Goal: Find specific page/section: Find specific page/section

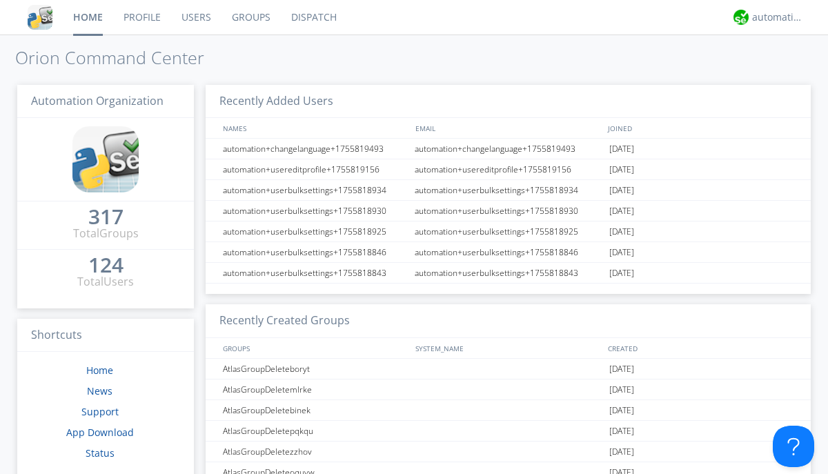
click at [313, 17] on link "Dispatch" at bounding box center [314, 17] width 66 height 35
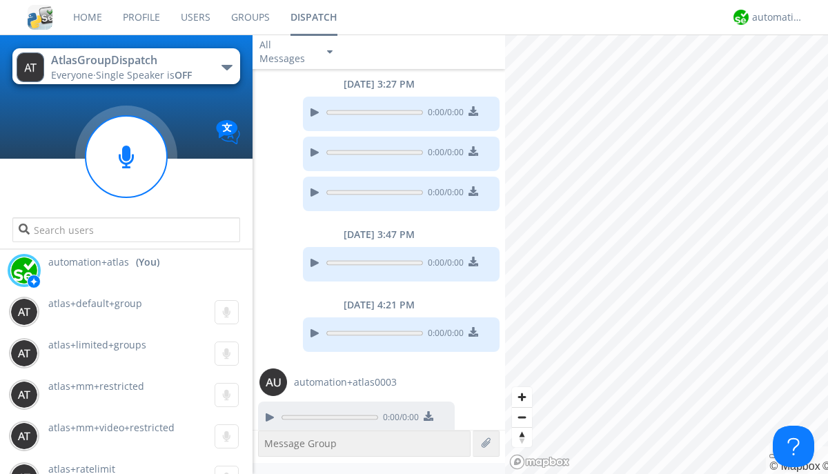
scroll to position [1003, 0]
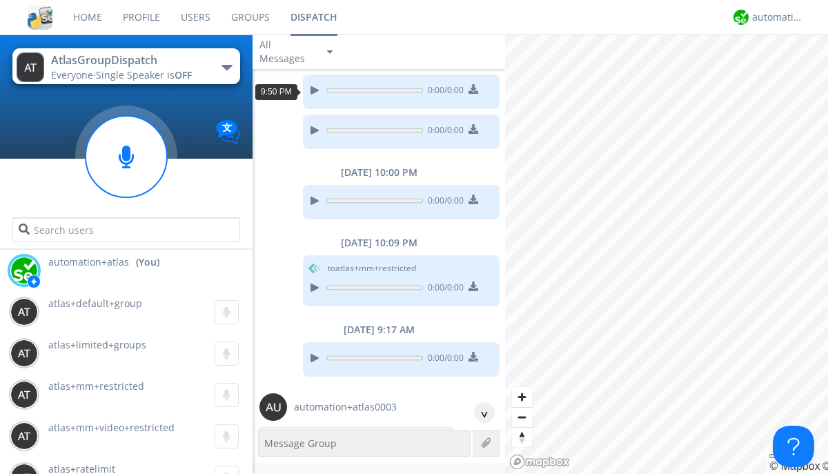
scroll to position [25, 0]
click at [479, 413] on div "^" at bounding box center [484, 412] width 21 height 21
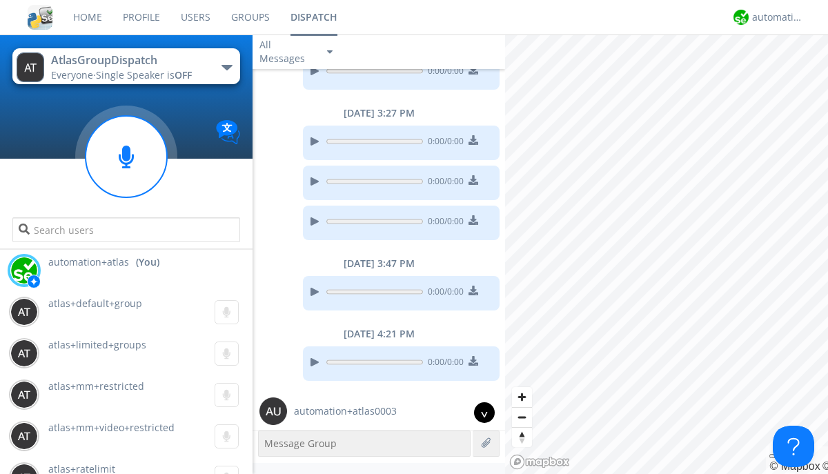
scroll to position [962, 0]
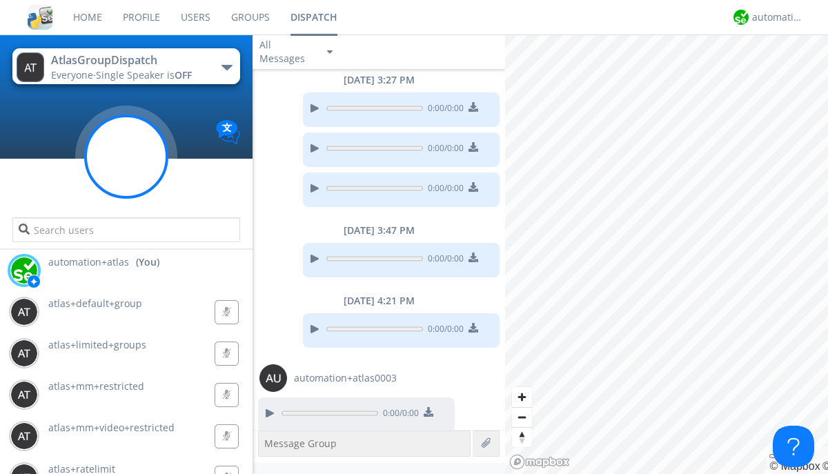
click at [126, 157] on g at bounding box center [126, 156] width 81 height 81
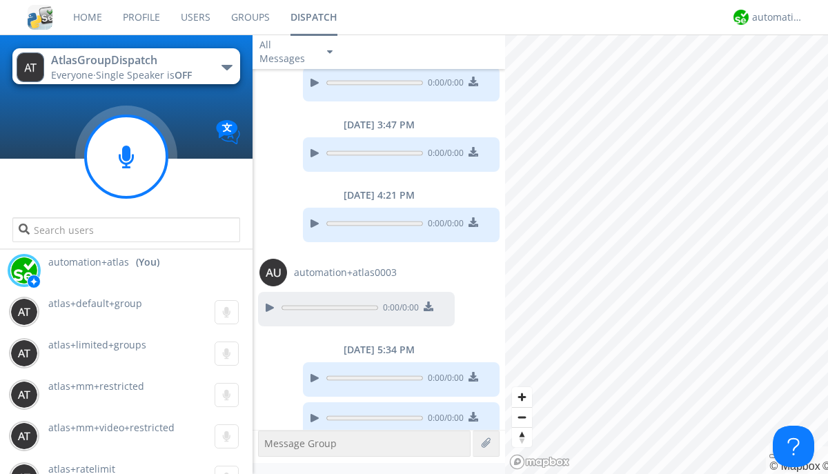
scroll to position [1072, 0]
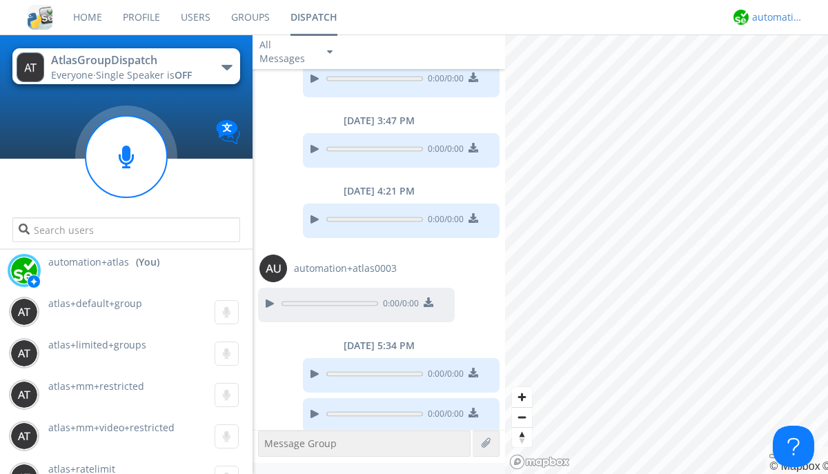
click at [774, 17] on div "automation+atlas" at bounding box center [778, 17] width 52 height 14
